Goal: Transaction & Acquisition: Register for event/course

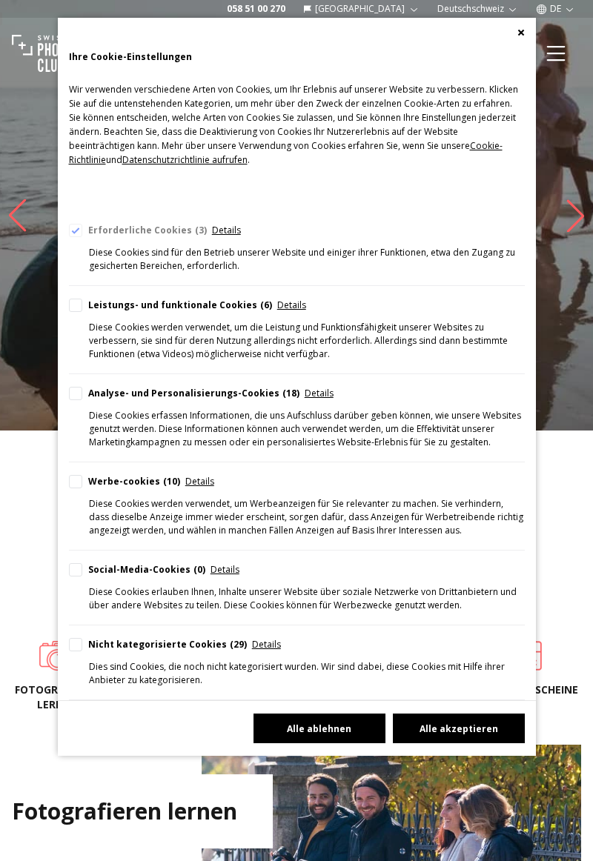
click at [339, 743] on button "Alle ablehnen" at bounding box center [319, 728] width 132 height 30
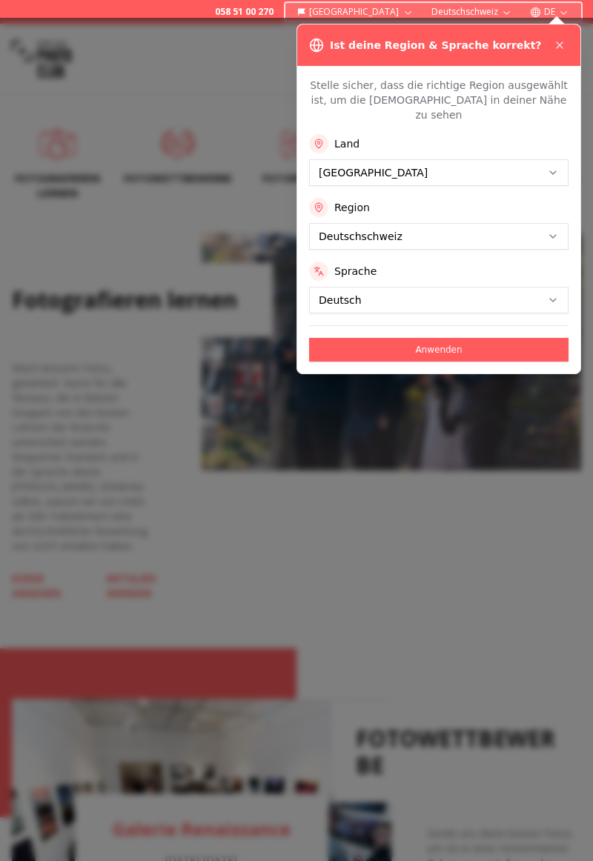
scroll to position [911, 0]
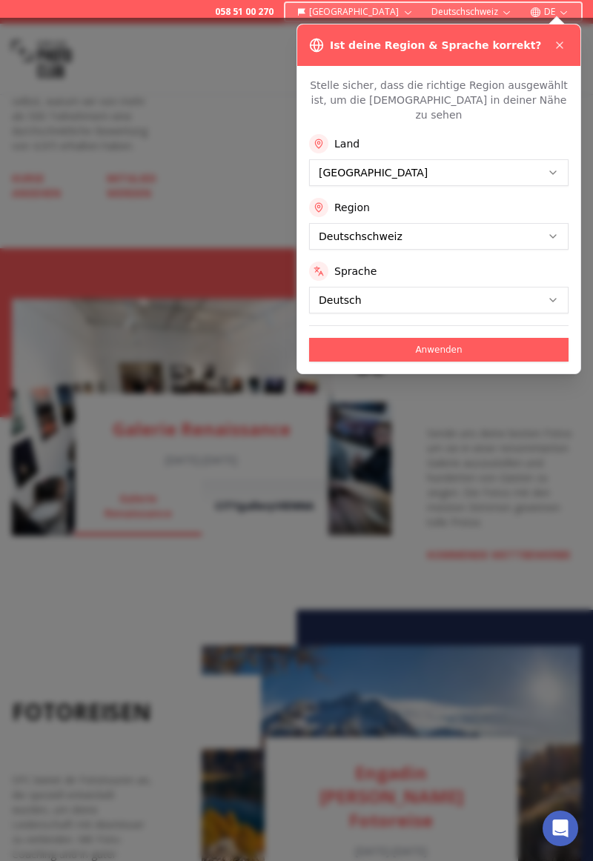
click at [471, 339] on button "Anwenden" at bounding box center [438, 350] width 259 height 24
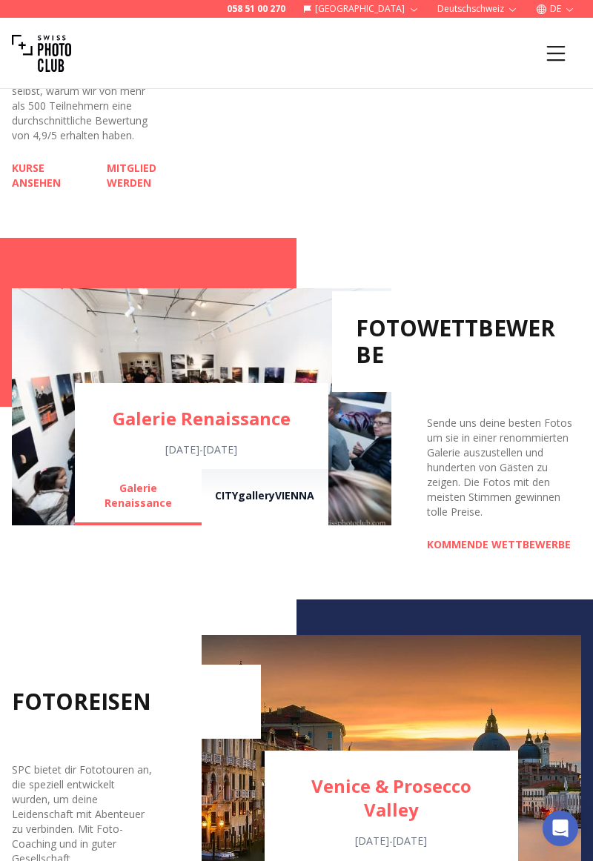
scroll to position [971, 0]
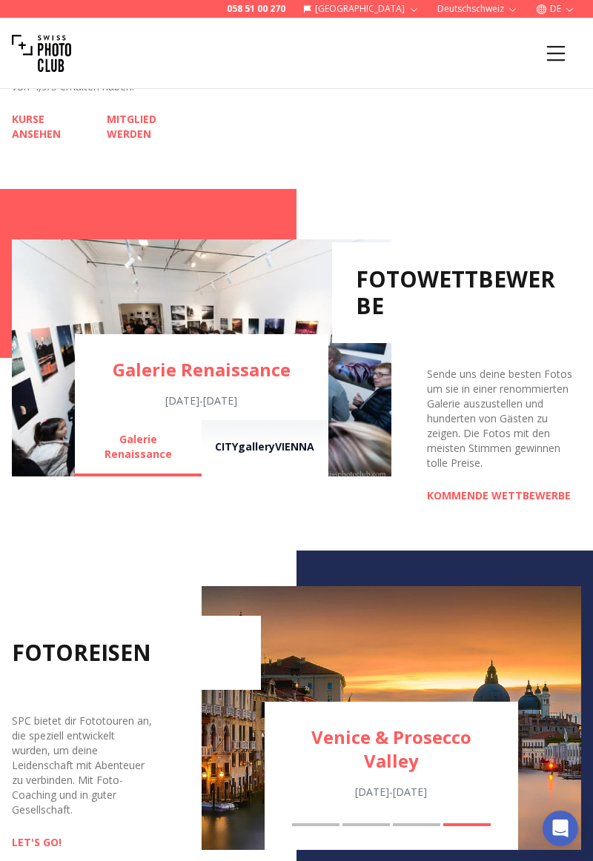
click at [508, 503] on link "KOMMENDE WETTBEWERBE" at bounding box center [499, 495] width 144 height 15
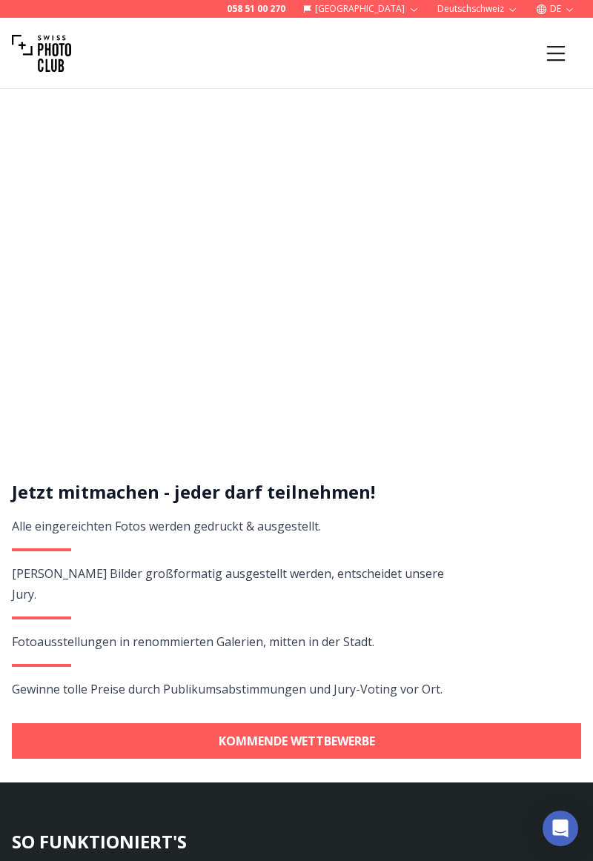
click at [362, 725] on link "KOMMENDE WETTBEWERBE" at bounding box center [296, 741] width 569 height 36
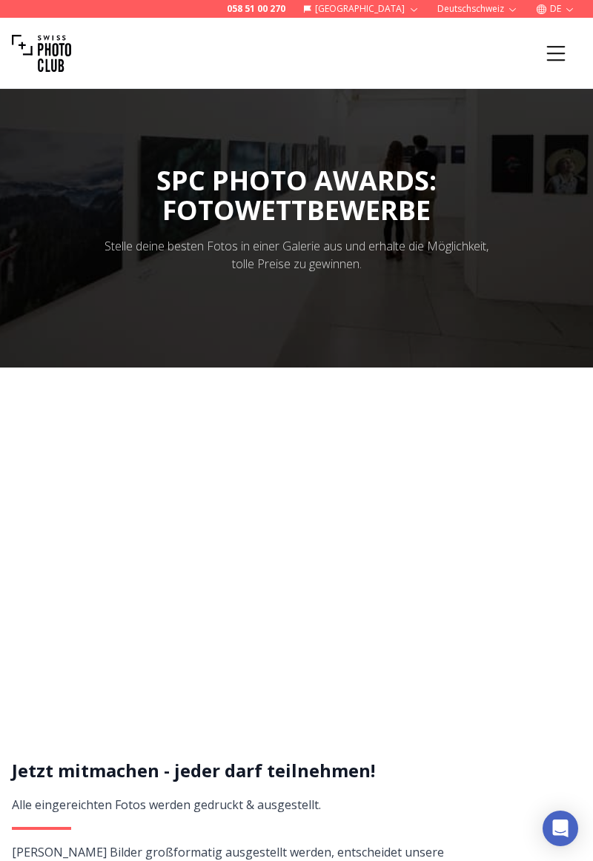
click at [511, 312] on div at bounding box center [296, 219] width 593 height 296
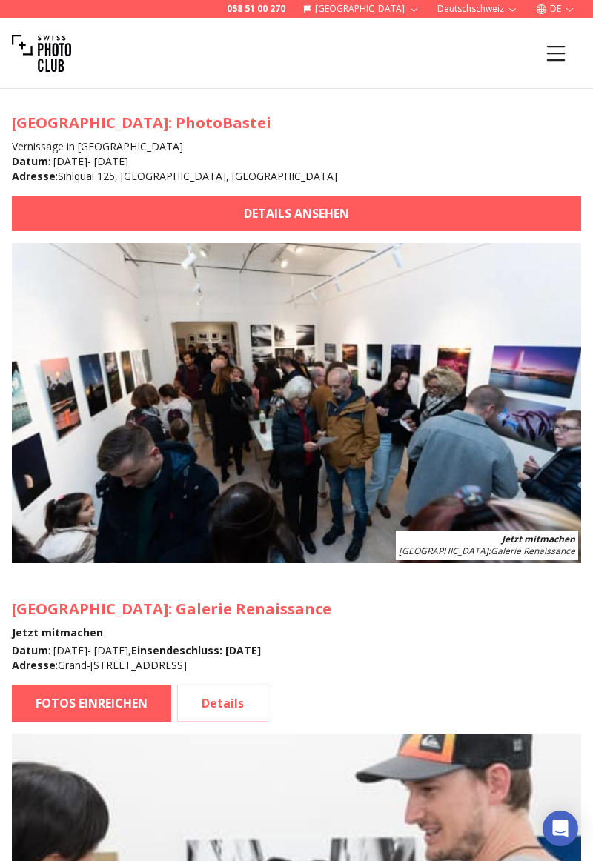
scroll to position [2071, 0]
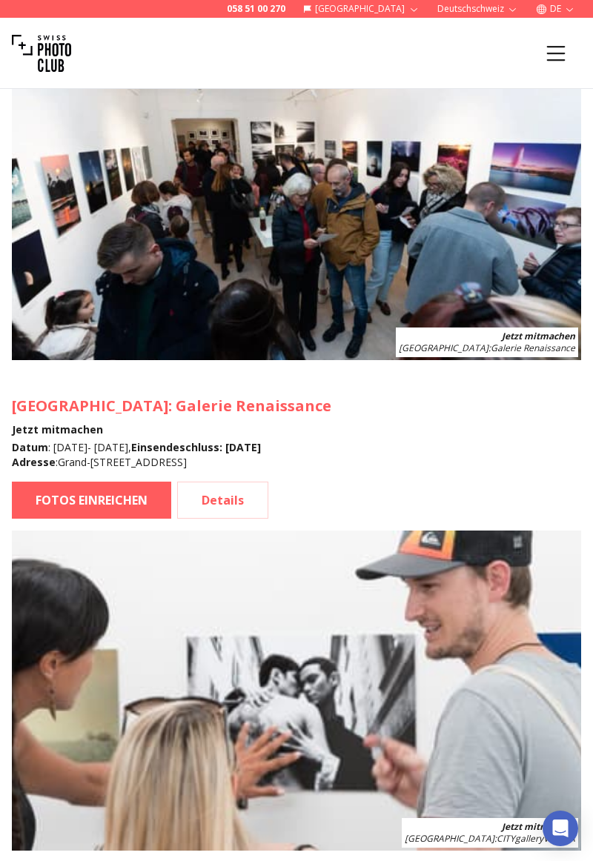
click at [532, 676] on img at bounding box center [296, 690] width 569 height 320
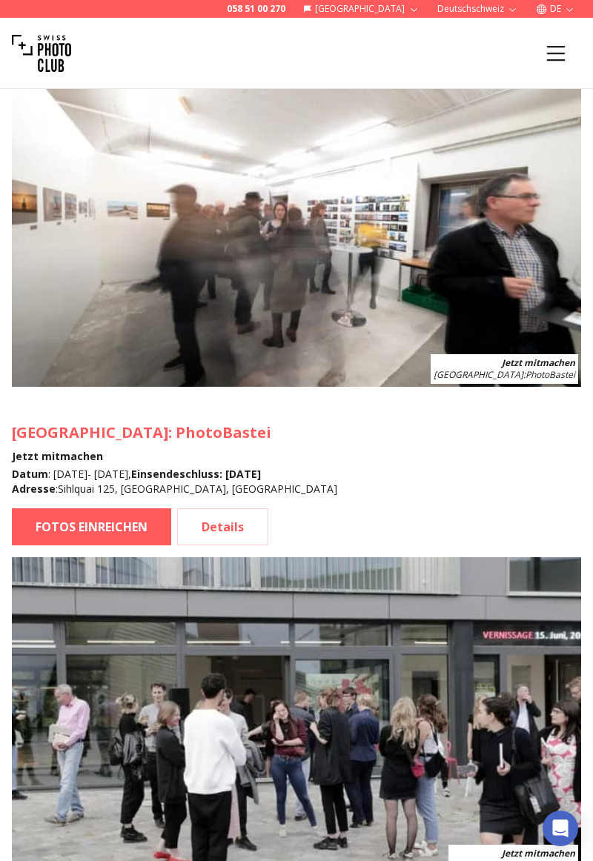
scroll to position [3251, 0]
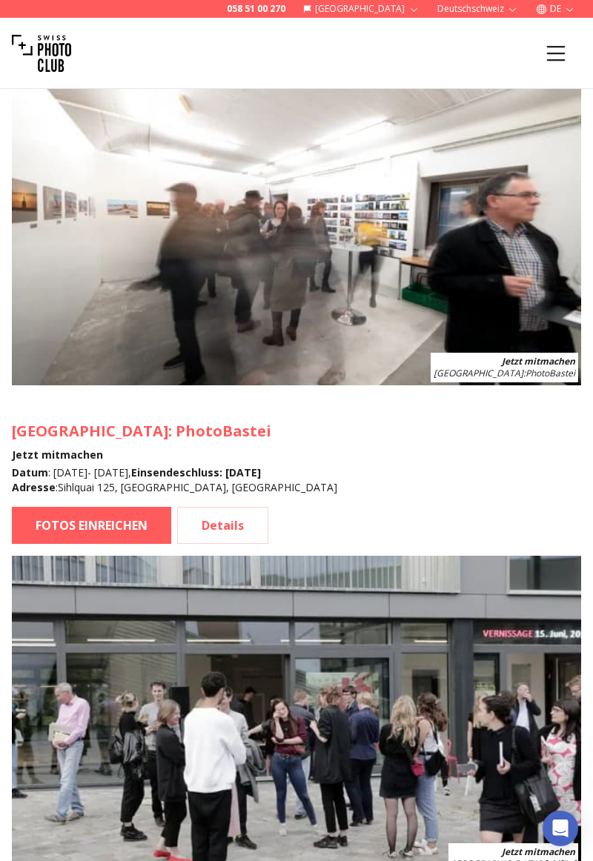
click at [119, 507] on link "FOTOS EINREICHEN" at bounding box center [91, 525] width 159 height 37
